Goal: Task Accomplishment & Management: Manage account settings

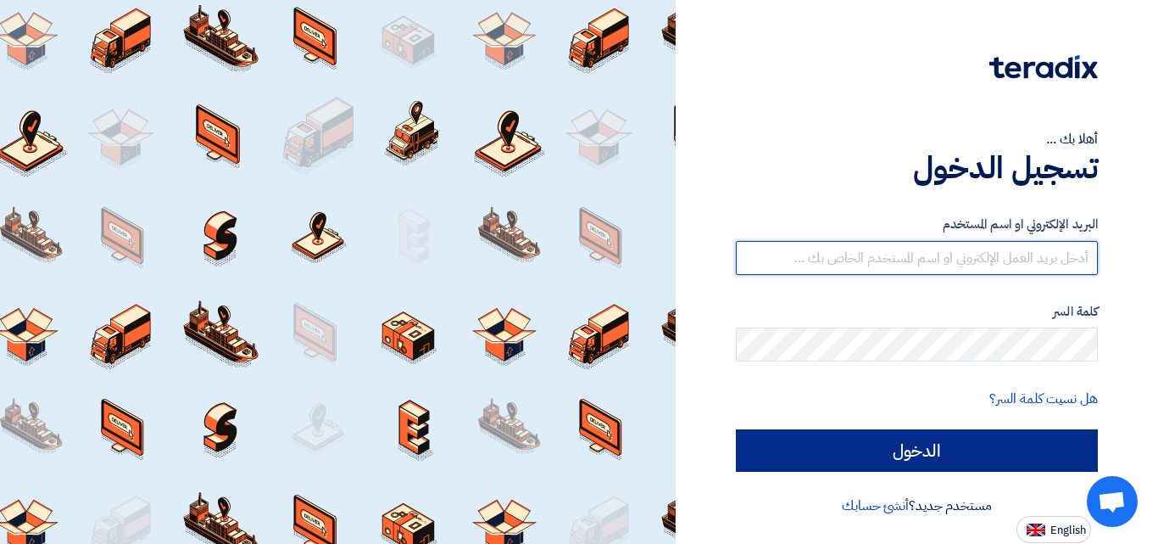
type input "alalamiapipe@yahoo.com"
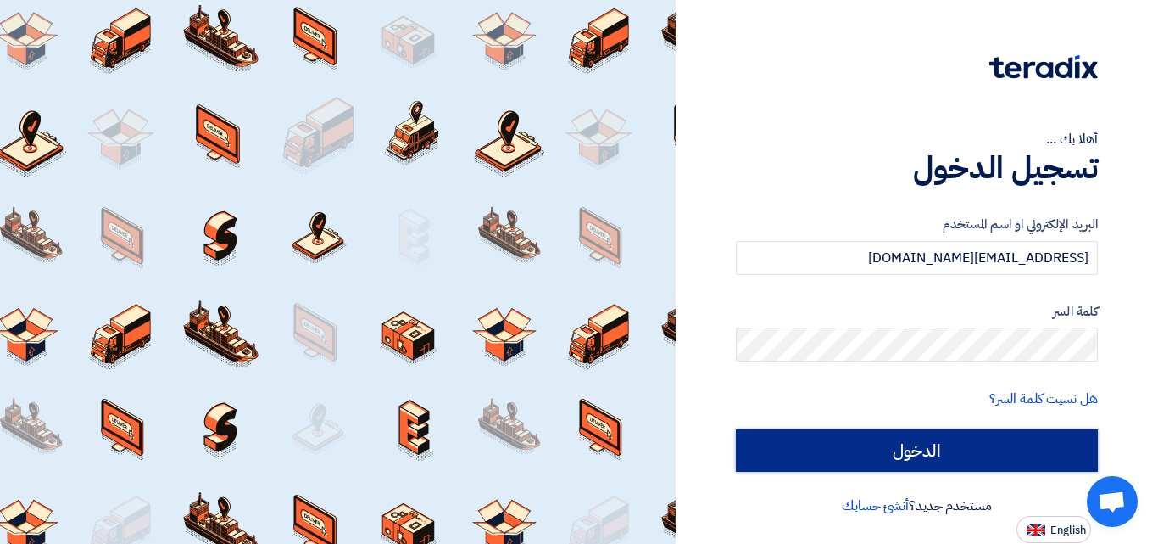
click at [904, 453] on input "الدخول" at bounding box center [917, 450] width 362 height 42
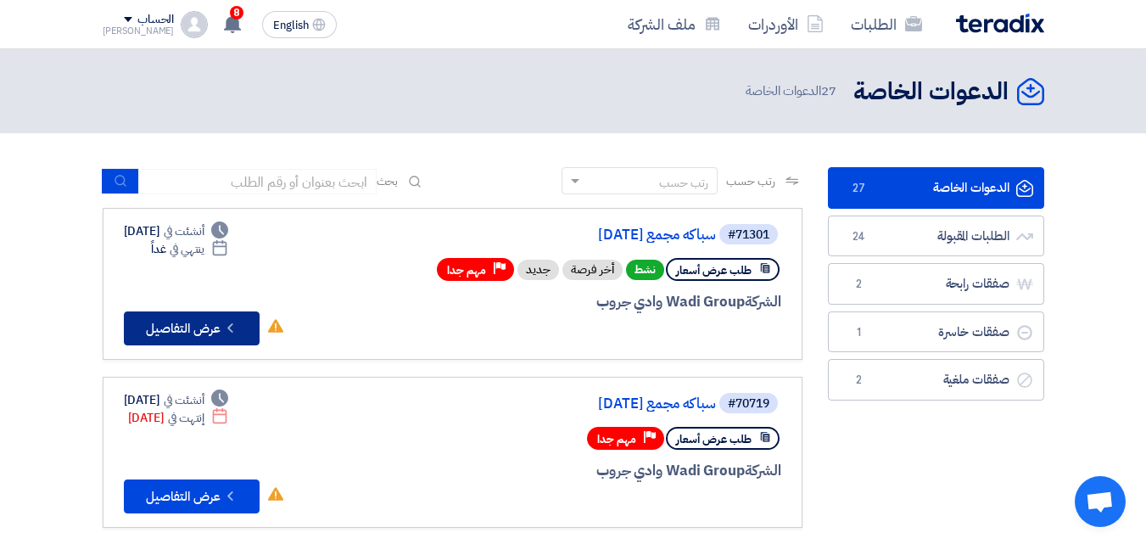
click at [206, 327] on button "Check details عرض التفاصيل" at bounding box center [192, 328] width 136 height 34
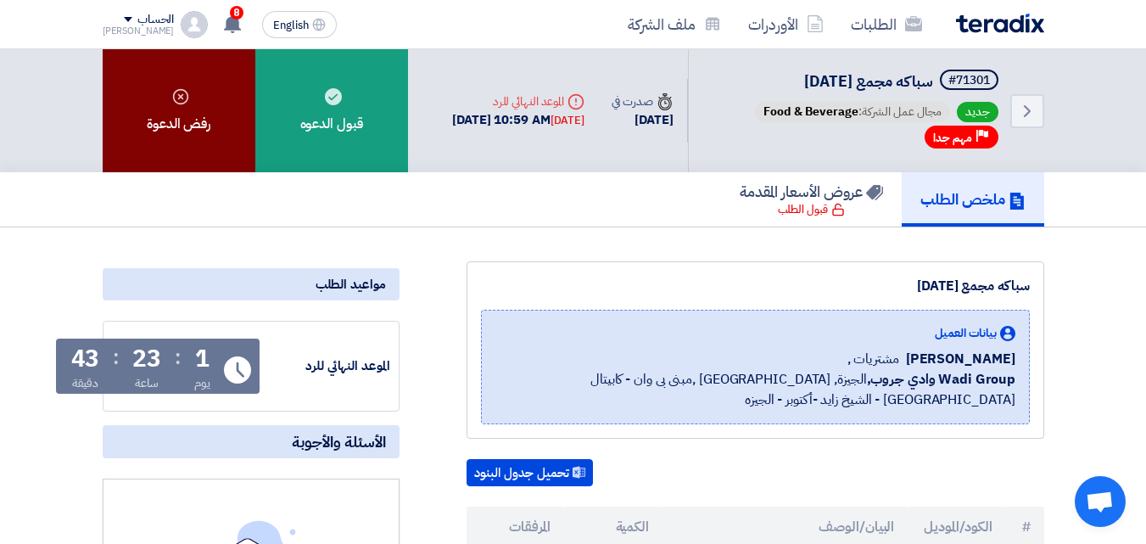
click at [175, 134] on div "رفض الدعوة" at bounding box center [179, 110] width 153 height 123
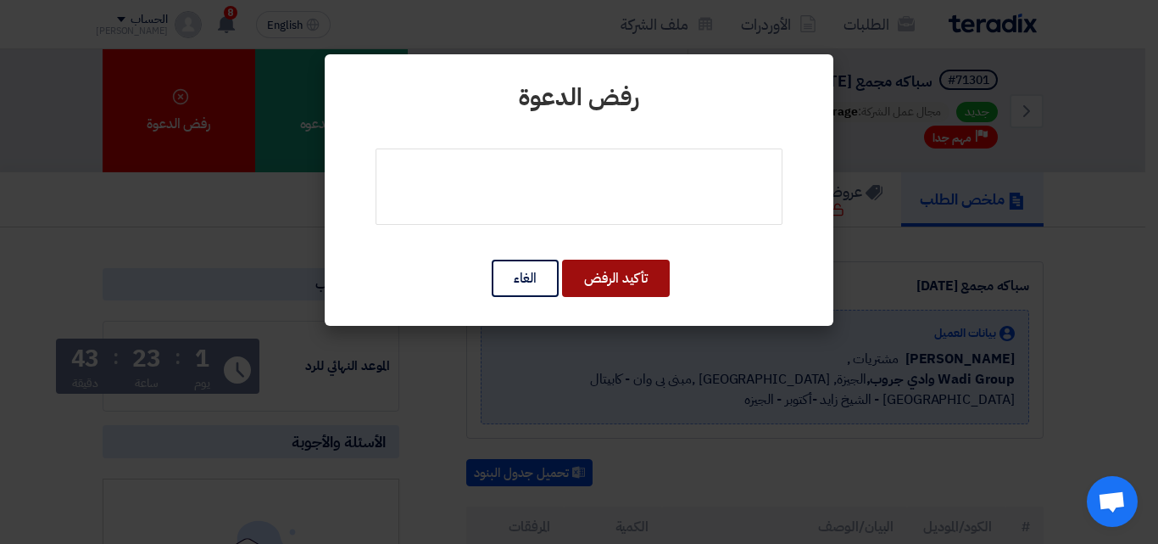
click at [594, 282] on button "تأكيد الرفض" at bounding box center [616, 278] width 108 height 37
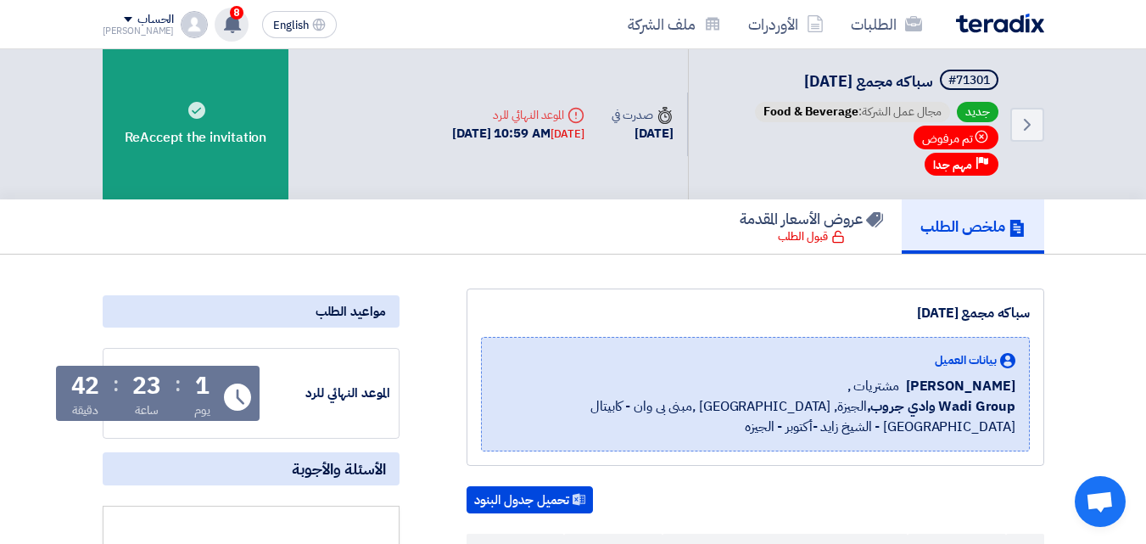
click at [215, 36] on div "8 تم نشر طلب عروض أسعار جديد - شاهد التفاصيل 21 hours ago تم نشر طلب عروض أسعار…" at bounding box center [232, 25] width 34 height 34
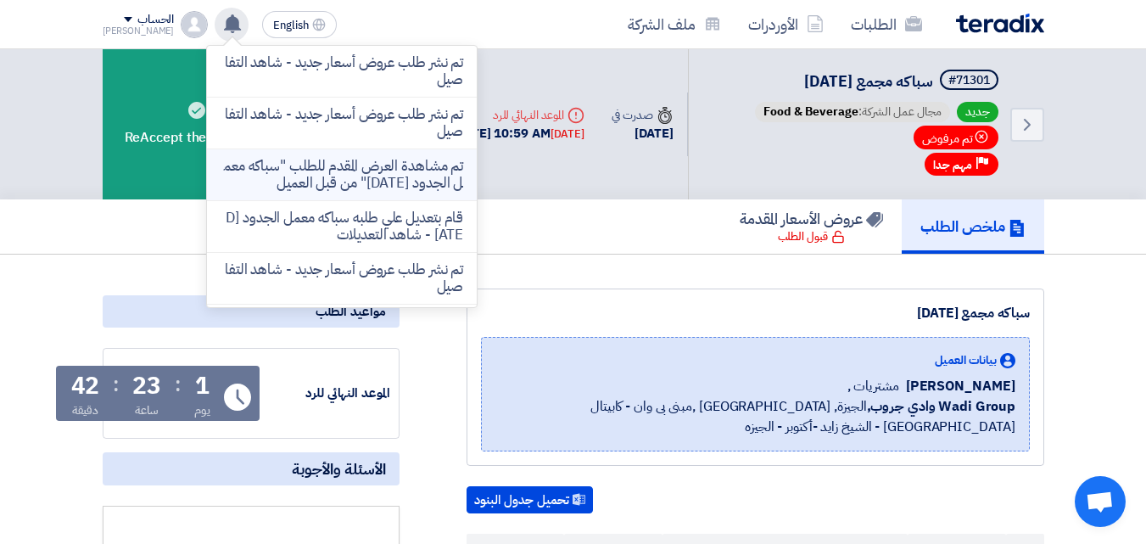
click at [305, 189] on p "تم مشاهدة العرض المقدم للطلب "سباكه معمل الجدود [DATE]" من قبل العميل" at bounding box center [341, 175] width 243 height 34
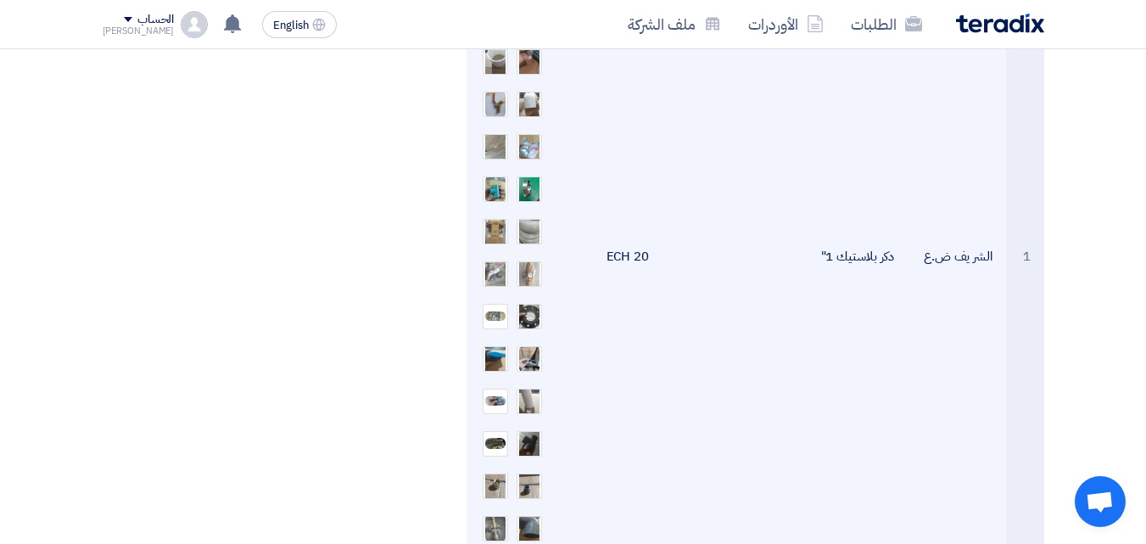
scroll to position [1357, 0]
